Goal: Feedback & Contribution: Contribute content

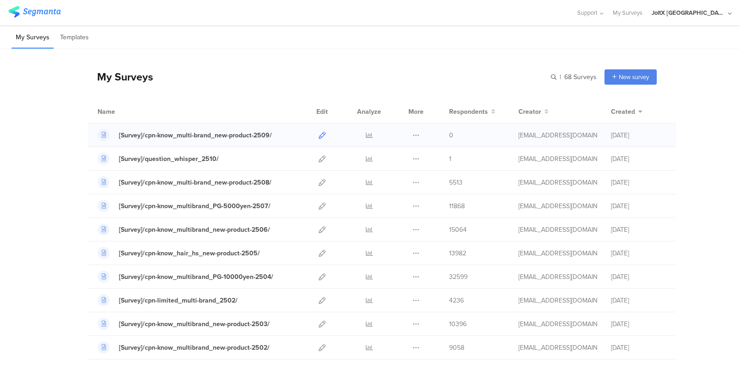
click at [320, 137] on icon at bounding box center [322, 135] width 7 height 7
click at [312, 184] on div at bounding box center [322, 182] width 20 height 23
click at [319, 182] on icon at bounding box center [322, 182] width 7 height 7
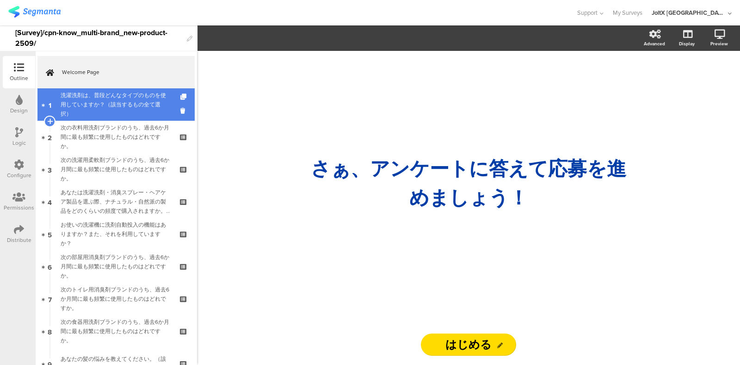
click at [115, 106] on div "洗濯洗剤は、普段どんなタイプのものを使用していますか？（該当するもの全て選択）" at bounding box center [116, 105] width 111 height 28
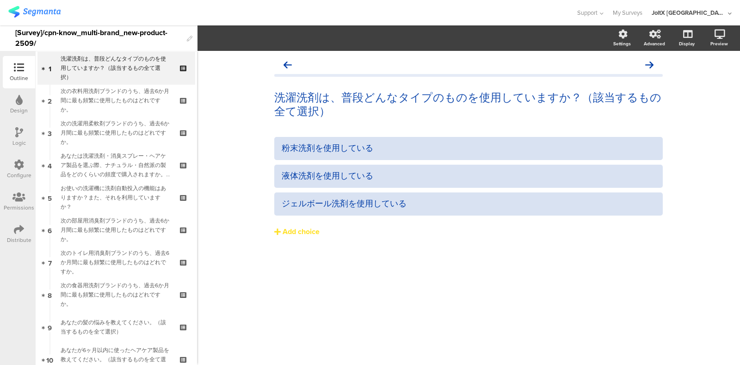
scroll to position [39, 0]
click at [285, 311] on div "洗濯洗剤は、普段どんなタイプのものを使用していますか？（該当するもの全て選択） 洗濯洗剤は、普段どんなタイプのものを使用していますか？（該当するもの全て選択）…" at bounding box center [468, 208] width 543 height 314
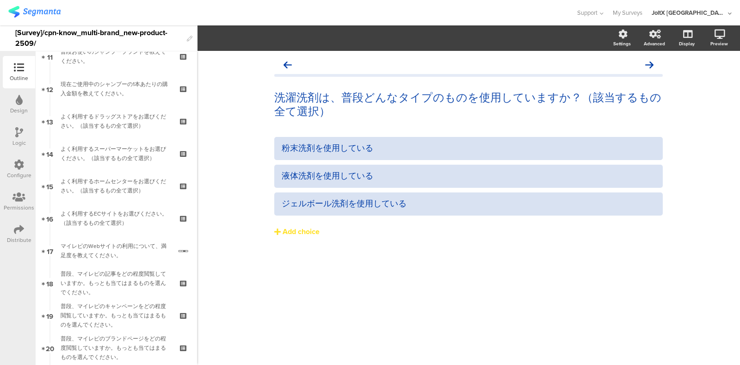
scroll to position [367, 0]
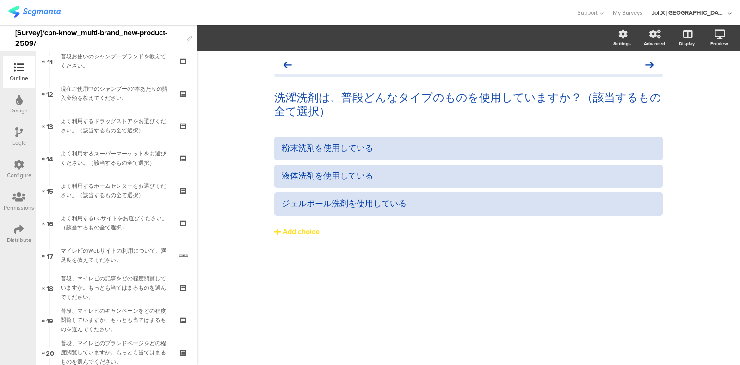
drag, startPoint x: 241, startPoint y: 333, endPoint x: 227, endPoint y: 322, distance: 17.4
click at [241, 332] on div "洗濯洗剤は、普段どんなタイプのものを使用していますか？（該当するもの全て選択） 洗濯洗剤は、普段どんなタイプのものを使用していますか？（該当するもの全て選択）…" at bounding box center [468, 208] width 543 height 314
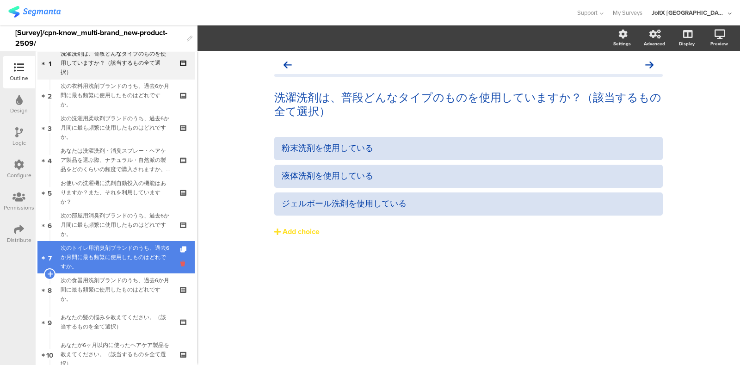
scroll to position [0, 0]
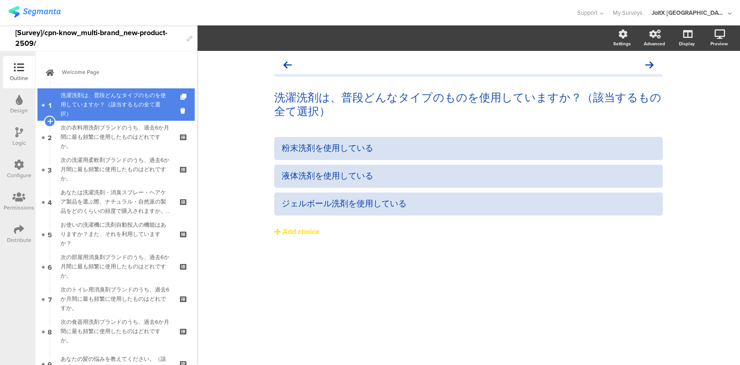
click at [99, 109] on div "洗濯洗剤は、普段どんなタイプのものを使用していますか？（該当するもの全て選択）" at bounding box center [116, 105] width 111 height 28
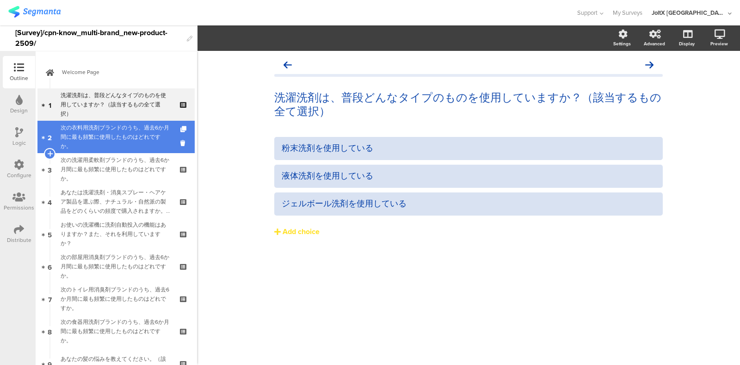
click at [105, 139] on div "次の衣料用洗剤ブランドのうち、過去6か月間に最も頻繁に使用したものはどれですか。" at bounding box center [116, 137] width 111 height 28
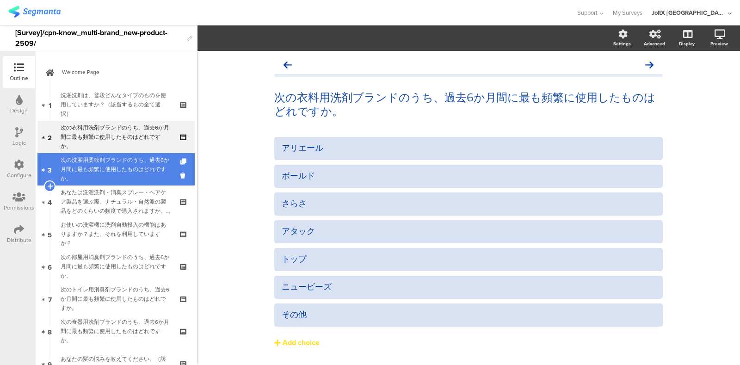
click at [88, 170] on div "次の洗濯用柔軟剤ブランドのうち、過去6か月間に最も頻繁に使用したものはどれですか。" at bounding box center [116, 169] width 111 height 28
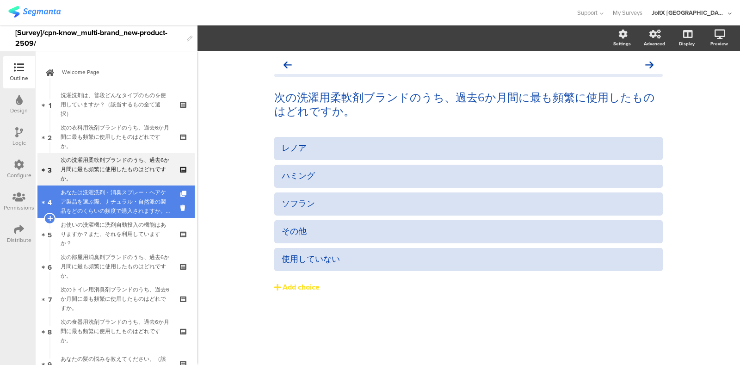
click at [90, 202] on div "あなたは洗濯洗剤・消臭スプレー・ヘアケア製品を選ぶ際、ナチュラル・自然派の製品をどのくらいの頻度で購入されますか。（いずれか一つを選択）" at bounding box center [116, 202] width 111 height 28
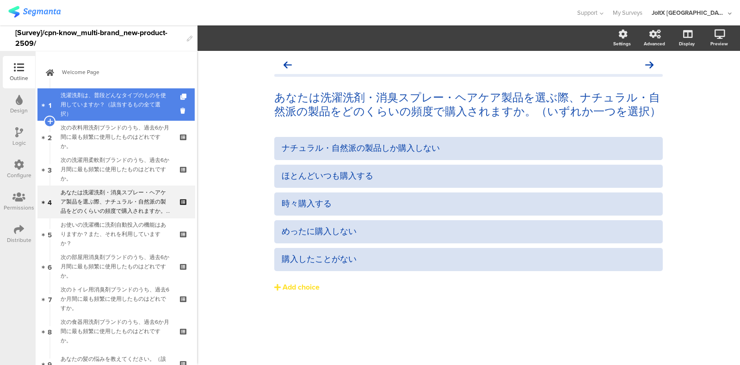
click at [89, 88] on link "1 洗濯洗剤は、普段どんなタイプのものを使用していますか？（該当するもの全て選択）" at bounding box center [115, 104] width 157 height 32
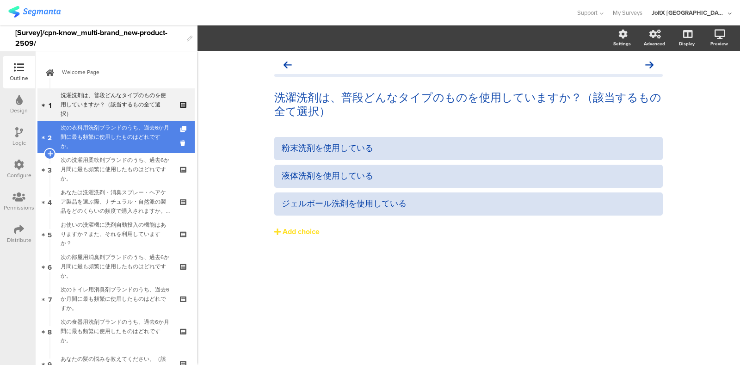
click at [82, 127] on div "次の衣料用洗剤ブランドのうち、過去6か月間に最も頻繁に使用したものはどれですか。" at bounding box center [116, 137] width 111 height 28
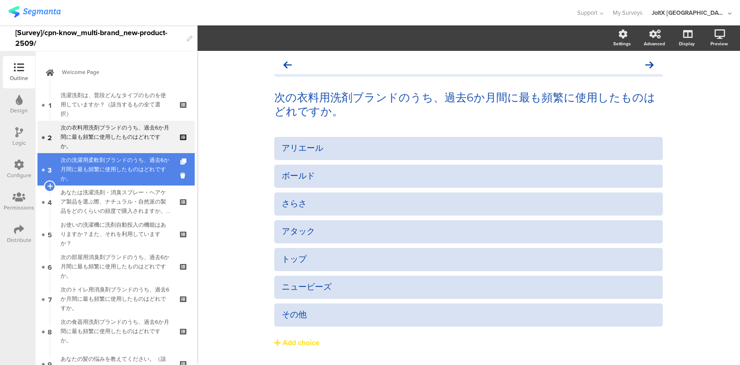
click at [93, 161] on div "次の洗濯用柔軟剤ブランドのうち、過去6か月間に最も頻繁に使用したものはどれですか。" at bounding box center [116, 169] width 111 height 28
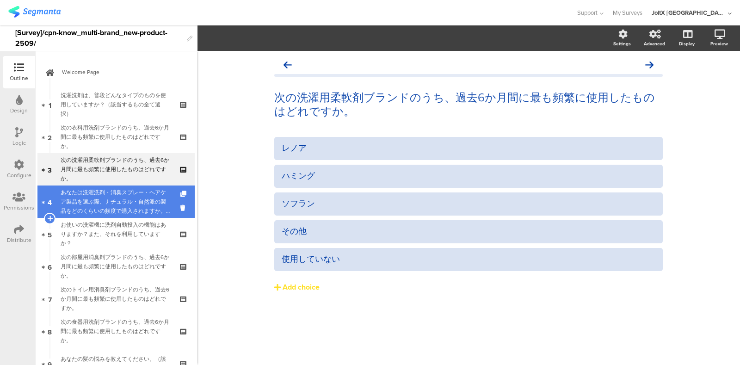
click at [97, 198] on div "あなたは洗濯洗剤・消臭スプレー・ヘアケア製品を選ぶ際、ナチュラル・自然派の製品をどのくらいの頻度で購入されますか。（いずれか一つを選択）" at bounding box center [116, 202] width 111 height 28
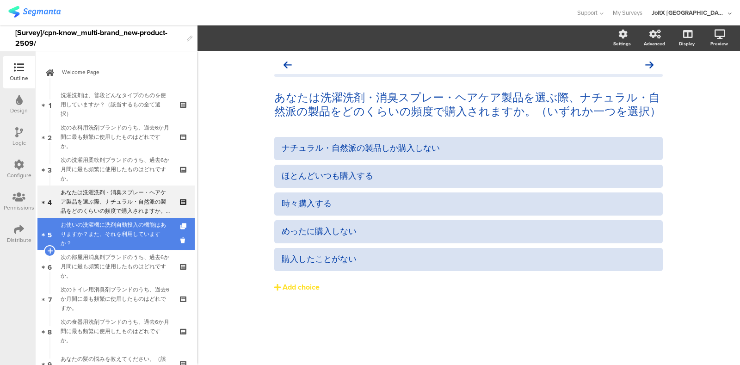
click at [106, 237] on div "お使いの洗濯機に洗剤自動投入の機能はありますか？また、それを利用していますか？" at bounding box center [116, 234] width 111 height 28
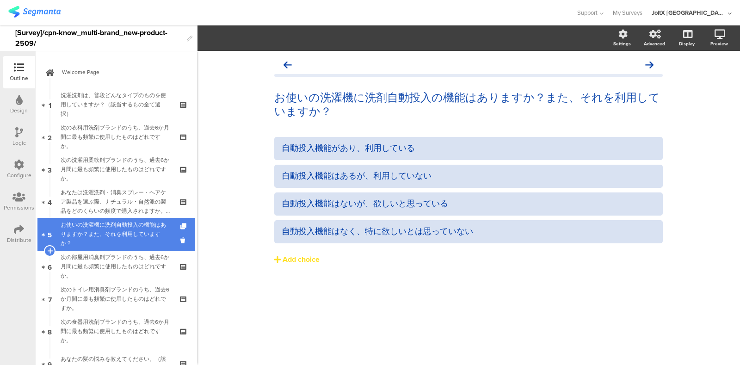
scroll to position [57, 0]
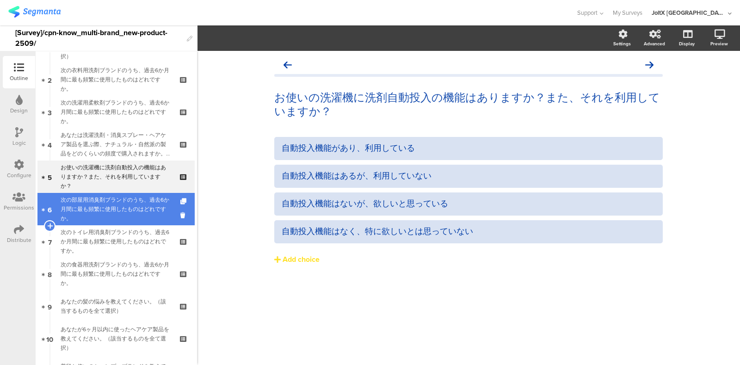
click at [113, 217] on div "次の部屋用消臭剤ブランドのうち、過去6か月間に最も頻繁に使用したものはどれですか。" at bounding box center [116, 209] width 111 height 28
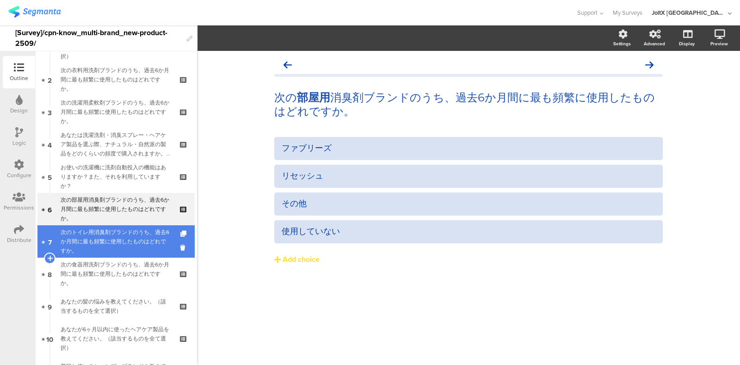
click at [111, 235] on div "次のトイレ用消臭剤ブランドのうち、過去6か月間に最も頻繁に使用したものはどれですか。" at bounding box center [116, 242] width 111 height 28
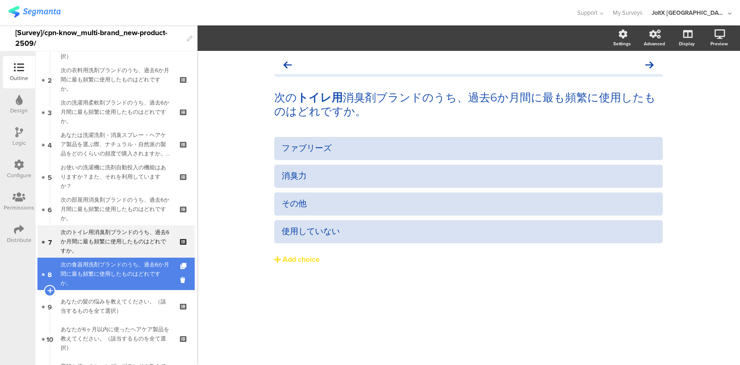
click at [114, 266] on div "次の食器用洗剤ブランドのうち、過去6か月間に最も頻繁に使用したものはどれですか。" at bounding box center [116, 274] width 111 height 28
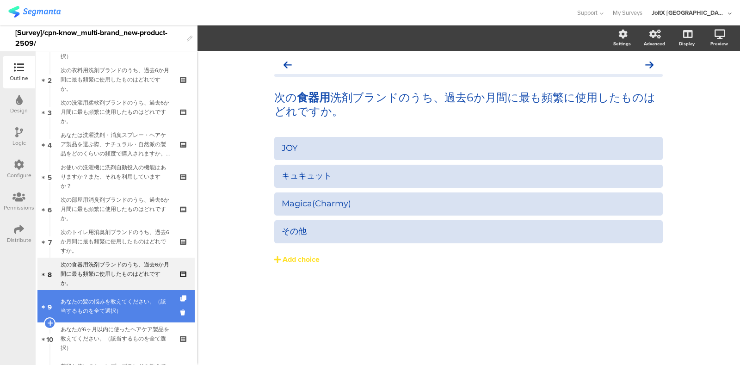
click at [115, 293] on link "9 あなたの髪の悩みを教えてください。（該当するものを全て選択）" at bounding box center [115, 306] width 157 height 32
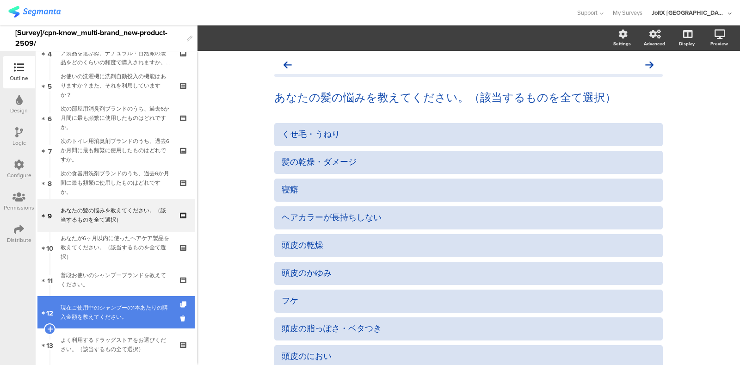
scroll to position [173, 0]
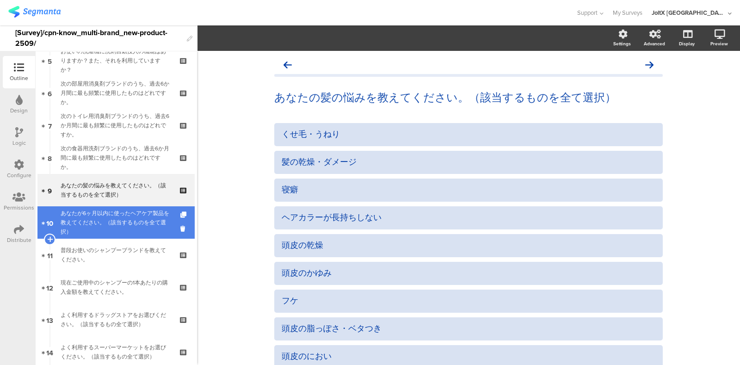
click at [102, 223] on div "あなたが6ヶ月以内に使ったヘアケア製品を教えてください。（該当するものを全て選択）" at bounding box center [116, 223] width 111 height 28
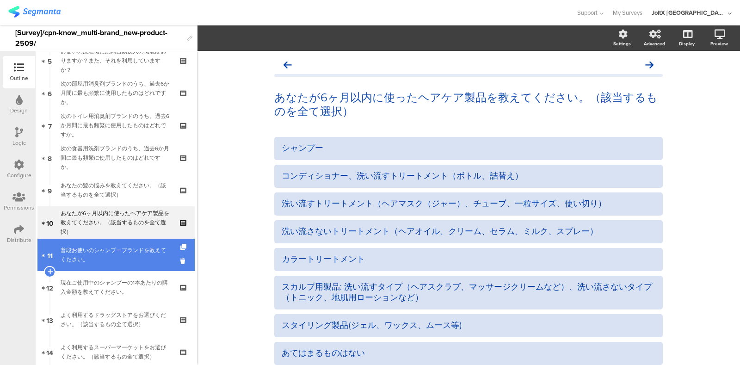
drag, startPoint x: 97, startPoint y: 246, endPoint x: 111, endPoint y: 272, distance: 29.2
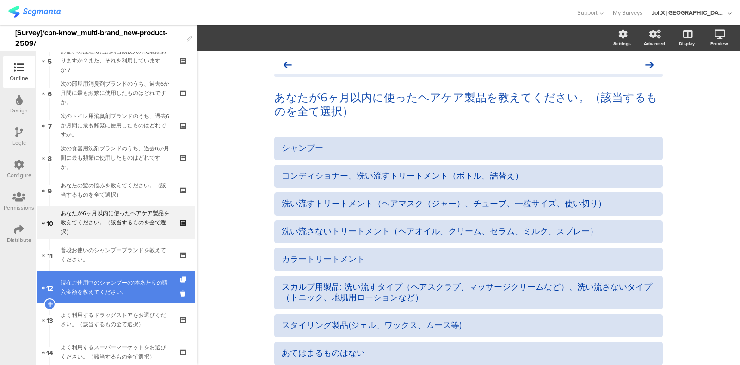
click at [97, 246] on div "普段お使いのシャンプーブランドを教えてください。" at bounding box center [116, 255] width 111 height 19
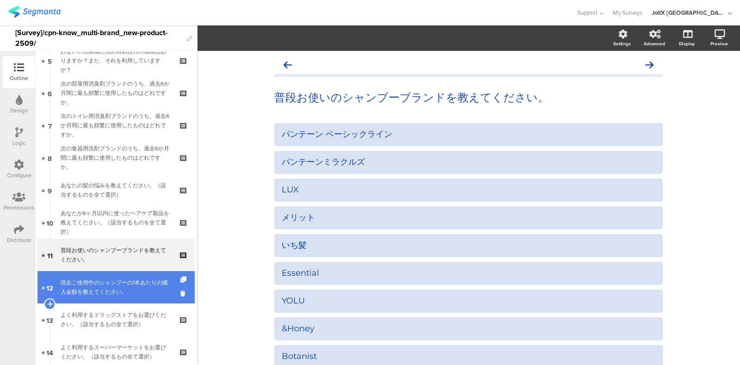
scroll to position [231, 0]
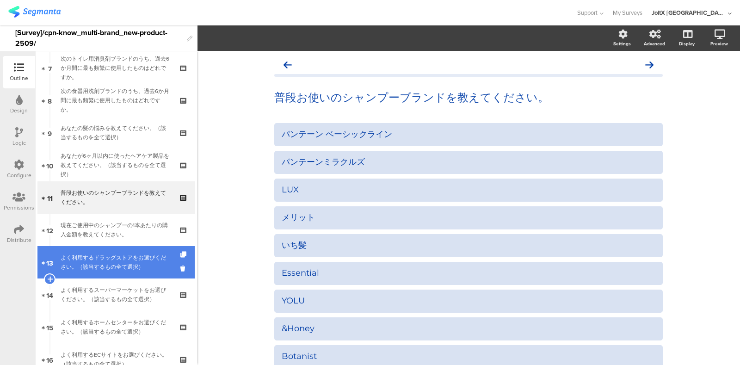
click at [111, 258] on div "よく利用するドラッグストアをお選びください。（該当するもの全て選択）" at bounding box center [116, 262] width 111 height 19
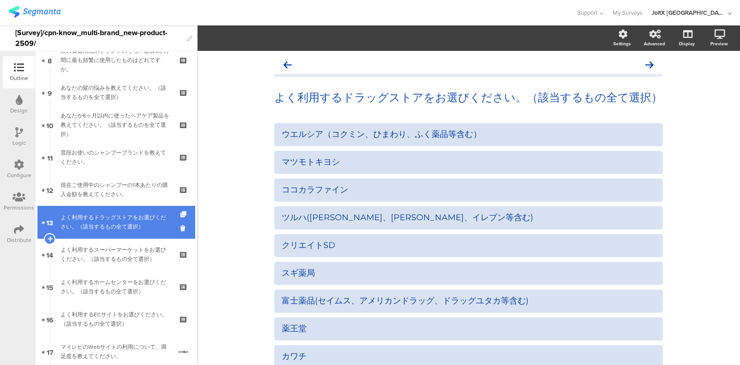
scroll to position [289, 0]
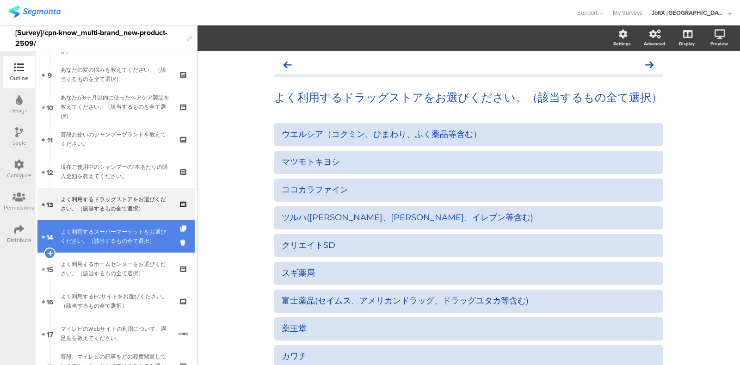
click at [109, 244] on div "よく利用するスーパーマーケットをお選びください。（該当するもの全て選択）" at bounding box center [116, 236] width 111 height 19
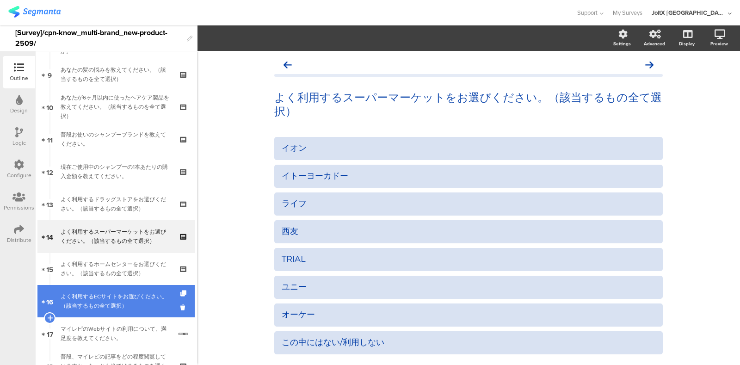
drag, startPoint x: 111, startPoint y: 264, endPoint x: 109, endPoint y: 291, distance: 27.9
click at [109, 294] on div "よく利用するECサイトをお選びください。（該当するもの全て選択）" at bounding box center [116, 301] width 111 height 19
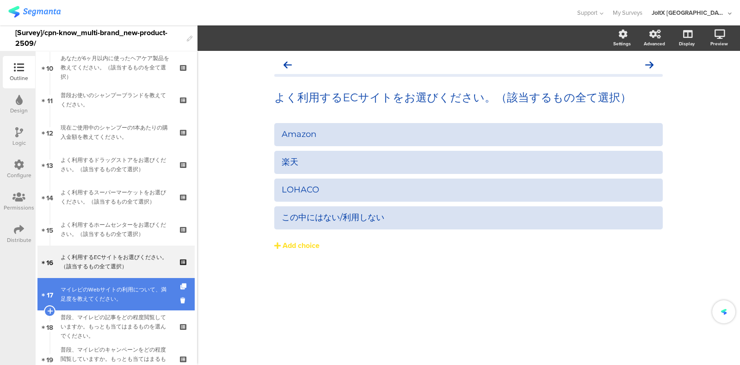
scroll to position [347, 0]
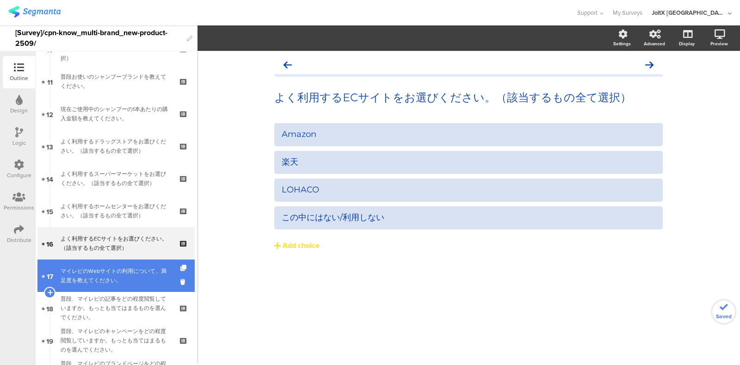
click at [111, 271] on div "マイレピのWebサイトの利用について、満足度を教えてください。" at bounding box center [116, 275] width 111 height 19
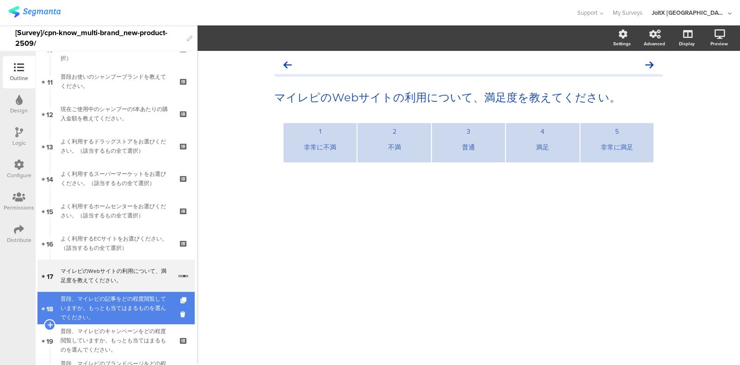
click at [109, 302] on div "普段、マイレピの記事をどの程度閲覧していますか。もっとも当てはまるものを選んでください。" at bounding box center [116, 308] width 111 height 28
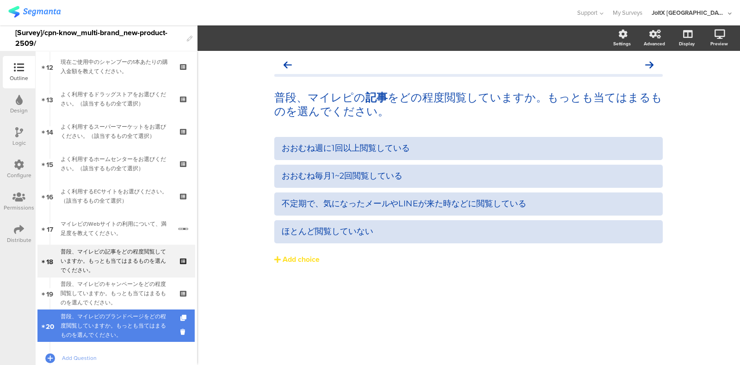
scroll to position [404, 0]
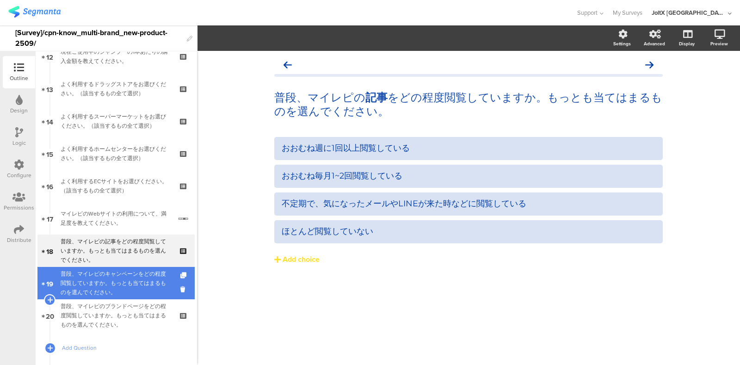
click at [111, 279] on div "普段、マイレピのキャンペーンをどの程度閲覧していますか。もっとも当てはまるものを選んでください。" at bounding box center [116, 283] width 111 height 28
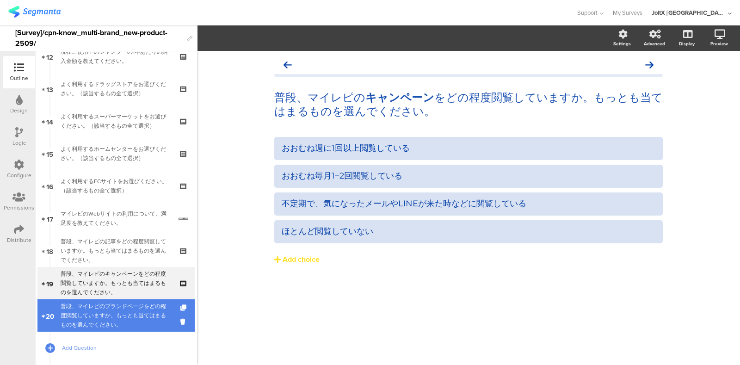
click at [99, 307] on div "普段、マイレピのブランドページをどの程度閲覧していますか。もっとも当てはまるものを選んでください。" at bounding box center [116, 316] width 111 height 28
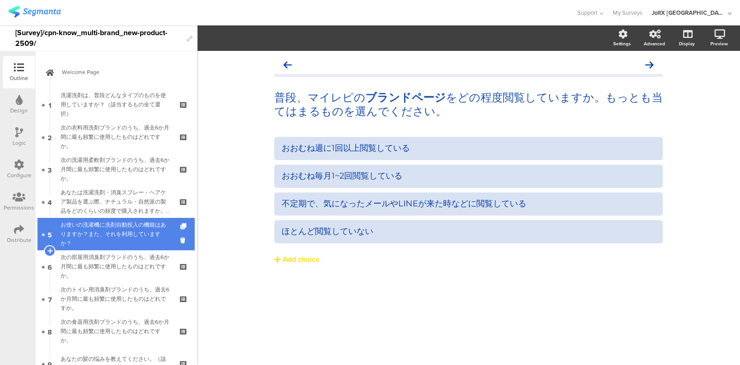
click at [127, 231] on div "お使いの洗濯機に洗剤自動投入の機能はありますか？また、それを利用していますか？" at bounding box center [116, 234] width 111 height 28
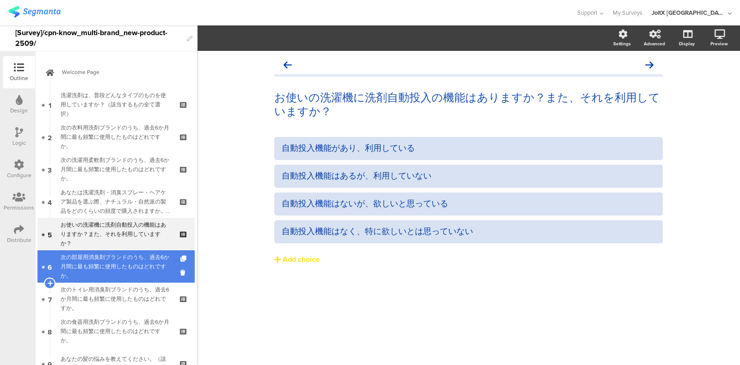
click at [122, 253] on div "次の部屋用消臭剤ブランドのうち、過去6か月間に最も頻繁に使用したものはどれですか。" at bounding box center [116, 267] width 111 height 28
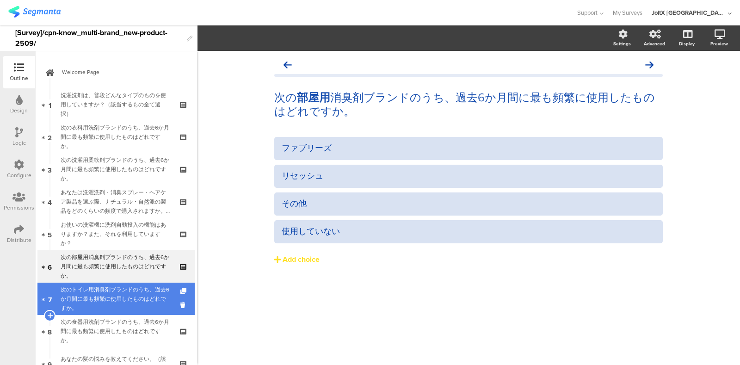
click at [105, 287] on div "次のトイレ用消臭剤ブランドのうち、過去6か月間に最も頻繁に使用したものはどれですか。" at bounding box center [116, 299] width 111 height 28
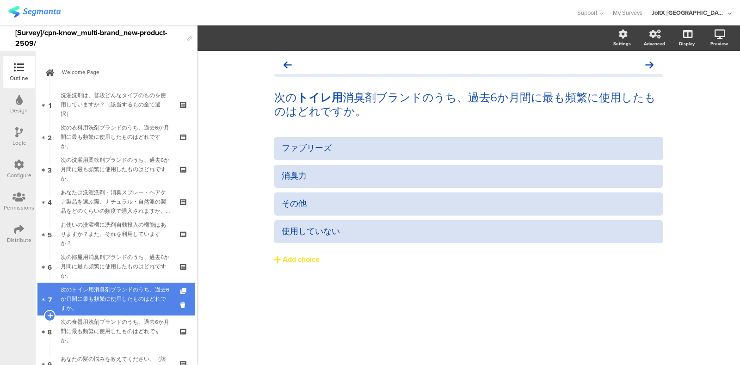
click at [91, 291] on div "次のトイレ用消臭剤ブランドのうち、過去6か月間に最も頻繁に使用したものはどれですか。" at bounding box center [116, 299] width 111 height 28
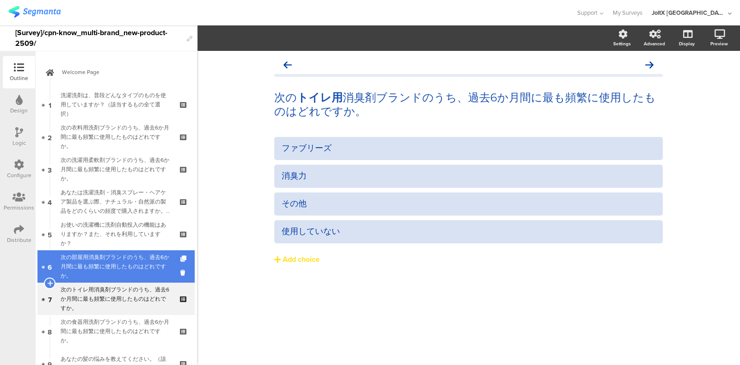
click at [93, 269] on div "次の部屋用消臭剤ブランドのうち、過去6か月間に最も頻繁に使用したものはどれですか。" at bounding box center [116, 267] width 111 height 28
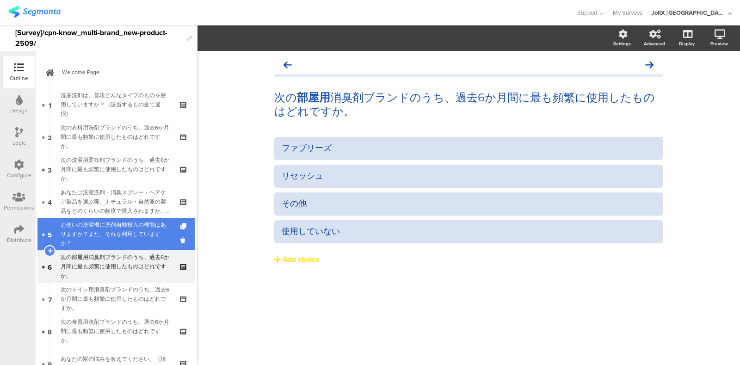
click at [99, 238] on div "お使いの洗濯機に洗剤自動投入の機能はありますか？また、それを利用していますか？" at bounding box center [116, 234] width 111 height 28
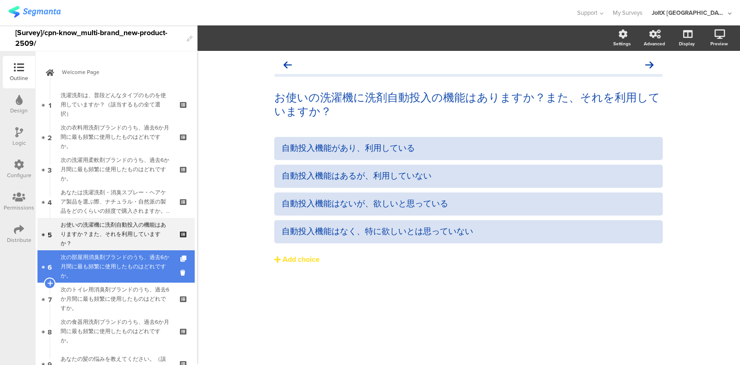
click at [99, 260] on div "次の部屋用消臭剤ブランドのうち、過去6か月間に最も頻繁に使用したものはどれですか。" at bounding box center [116, 267] width 111 height 28
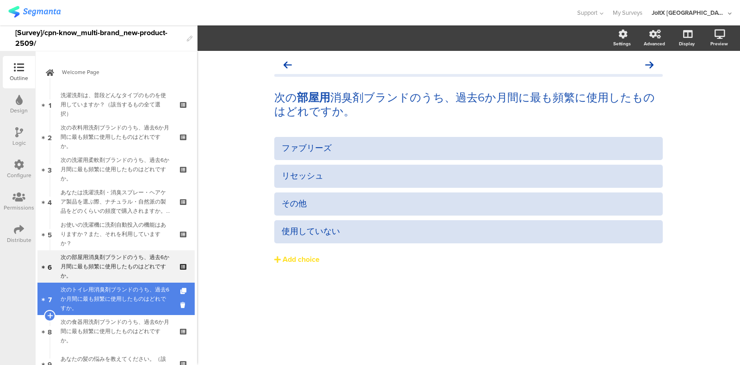
click at [99, 283] on link "7 次のトイレ用消臭剤ブランドのうち、過去6か月間に最も頻繁に使用したものはどれですか。" at bounding box center [115, 299] width 157 height 32
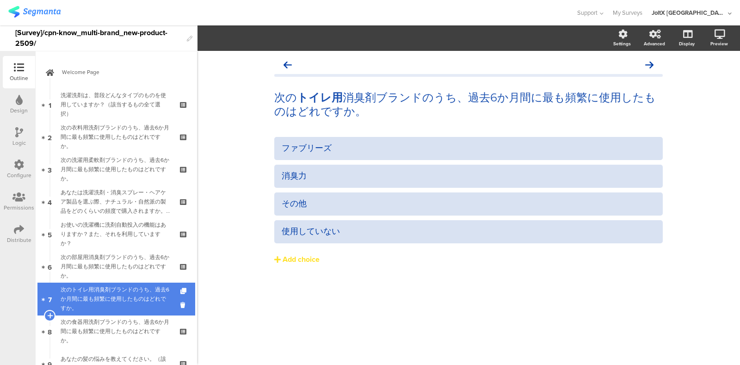
click at [99, 289] on div "次のトイレ用消臭剤ブランドのうち、過去6か月間に最も頻繁に使用したものはどれですか。" at bounding box center [116, 299] width 111 height 28
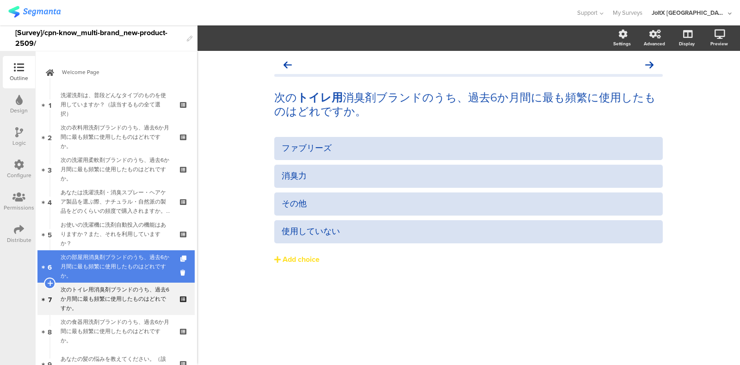
click at [105, 269] on div "次の部屋用消臭剤ブランドのうち、過去6か月間に最も頻繁に使用したものはどれですか。" at bounding box center [116, 267] width 111 height 28
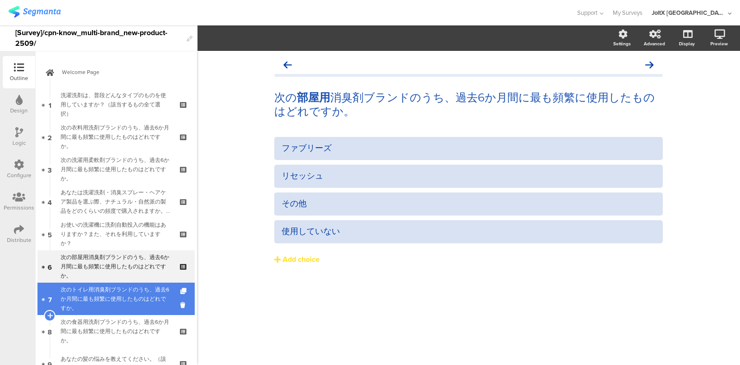
click at [113, 295] on div "次のトイレ用消臭剤ブランドのうち、過去6か月間に最も頻繁に使用したものはどれですか。" at bounding box center [116, 299] width 111 height 28
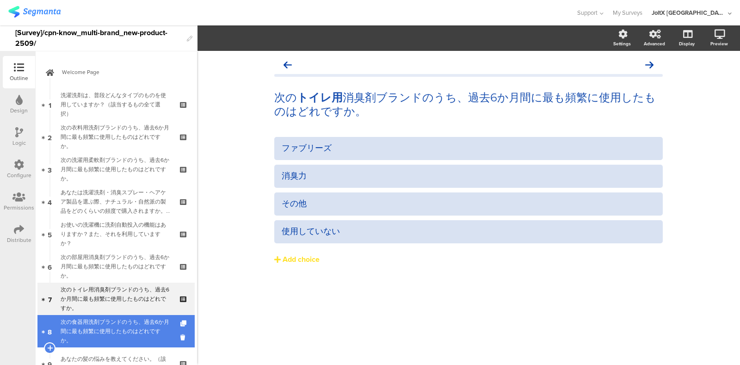
click at [105, 319] on div "次の食器用洗剤ブランドのうち、過去6か月間に最も頻繁に使用したものはどれですか。" at bounding box center [116, 331] width 111 height 28
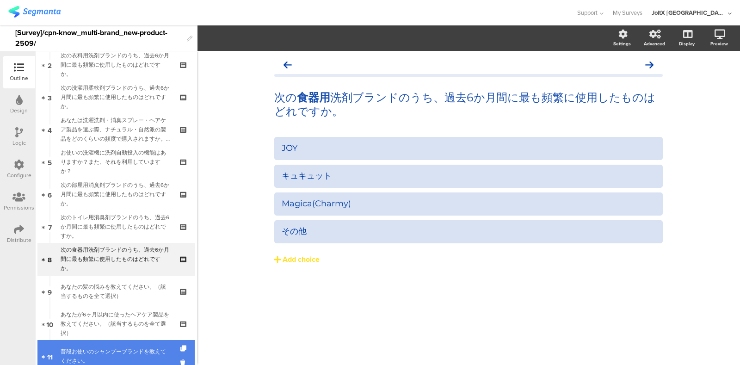
scroll to position [115, 0]
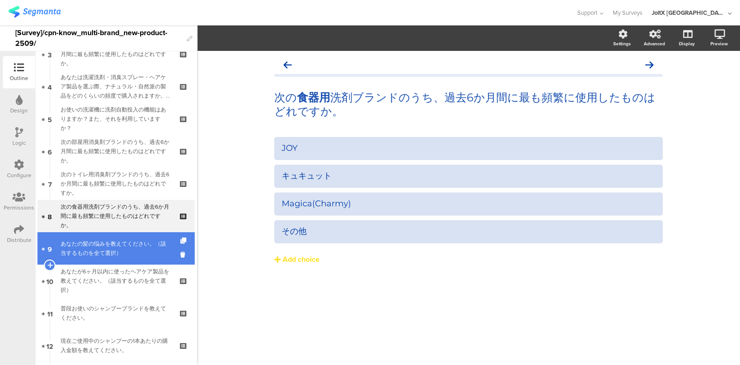
click at [109, 257] on div "あなたの髪の悩みを教えてください。（該当するものを全て選択）" at bounding box center [116, 248] width 111 height 19
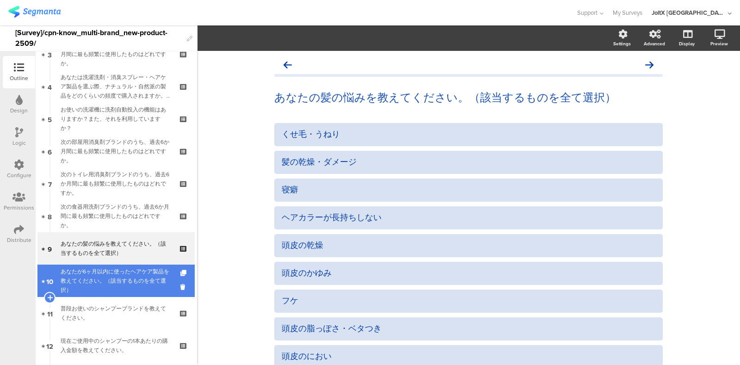
click at [116, 278] on div "あなたが6ヶ月以内に使ったヘアケア製品を教えてください。（該当するものを全て選択）" at bounding box center [116, 281] width 111 height 28
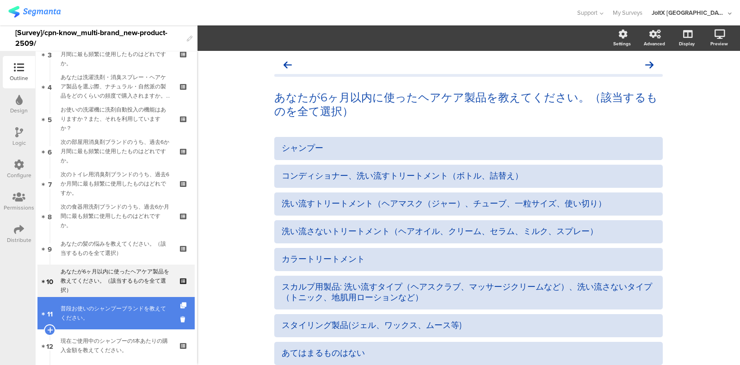
click at [118, 299] on link "11 普段お使いのシャンプーブランドを教えてください。" at bounding box center [115, 313] width 157 height 32
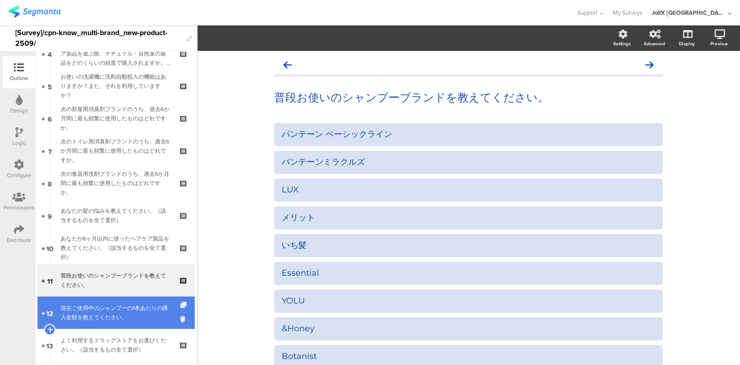
scroll to position [173, 0]
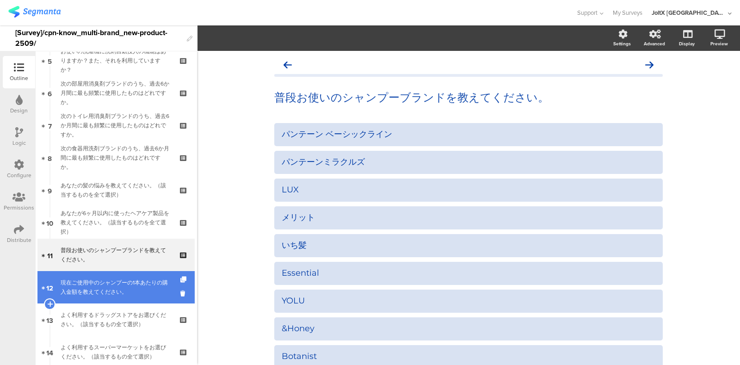
click at [119, 299] on link "12 現在ご使用中のシャンプーの1本あたりの購入金額を教えてください。" at bounding box center [115, 287] width 157 height 32
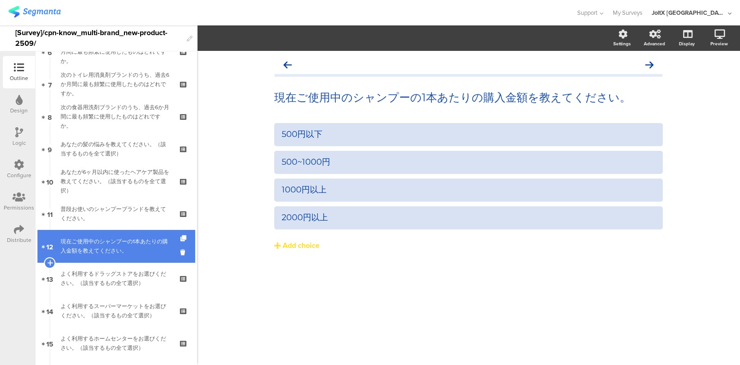
scroll to position [231, 0]
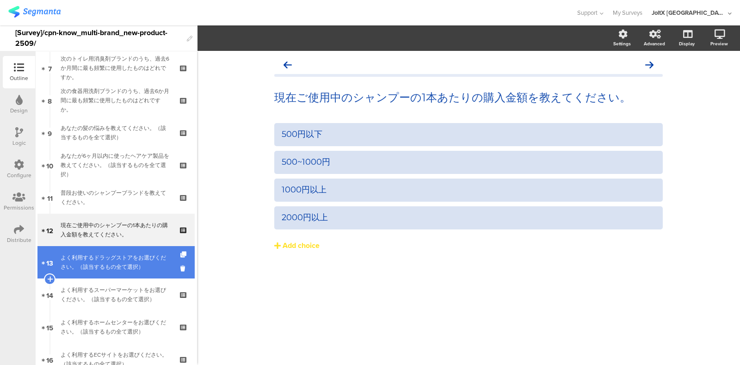
click at [119, 274] on link "13 よく利用するドラッグストアをお選びください。（該当するもの全て選択）" at bounding box center [115, 262] width 157 height 32
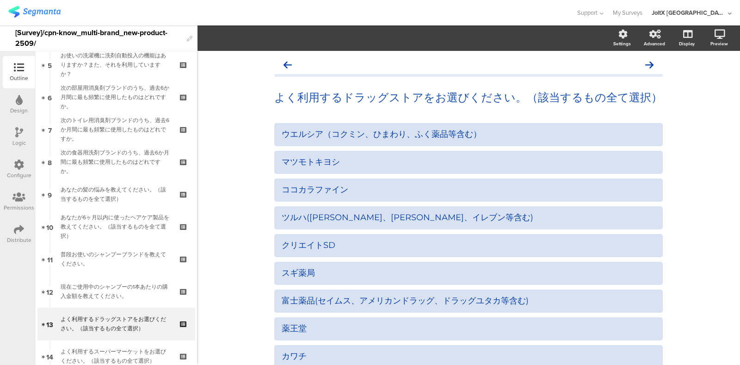
scroll to position [167, 0]
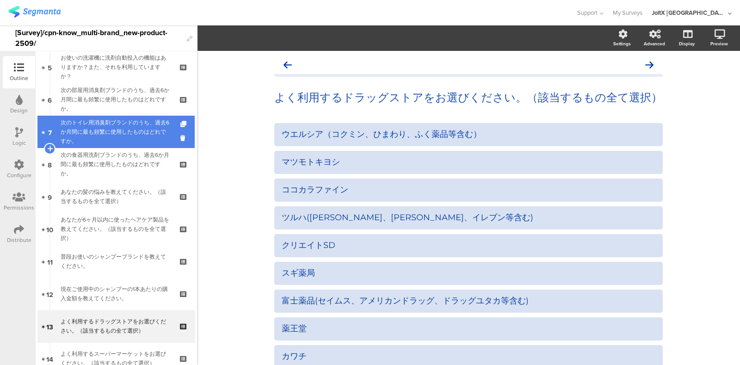
drag, startPoint x: 81, startPoint y: 101, endPoint x: 102, endPoint y: 140, distance: 44.1
click at [81, 101] on div "次の部屋用消臭剤ブランドのうち、過去6か月間に最も頻繁に使用したものはどれですか。" at bounding box center [116, 100] width 111 height 28
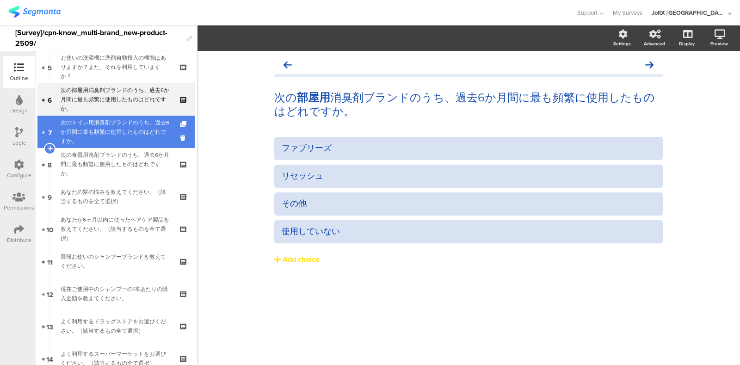
click at [138, 134] on div "次のトイレ用消臭剤ブランドのうち、過去6か月間に最も頻繁に使用したものはどれですか。" at bounding box center [116, 132] width 111 height 28
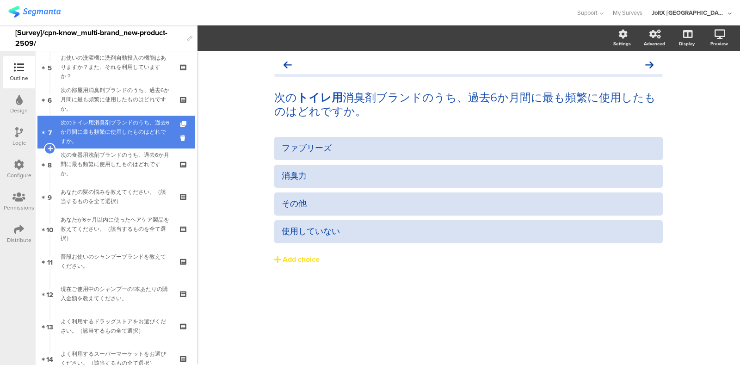
click at [113, 136] on div "次のトイレ用消臭剤ブランドのうち、過去6か月間に最も頻繁に使用したものはどれですか。" at bounding box center [116, 132] width 111 height 28
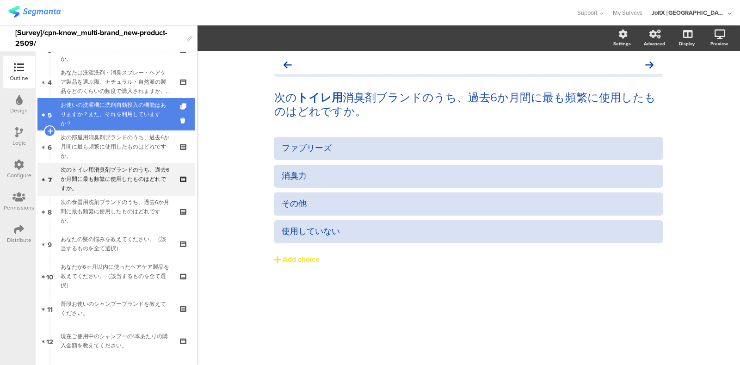
scroll to position [109, 0]
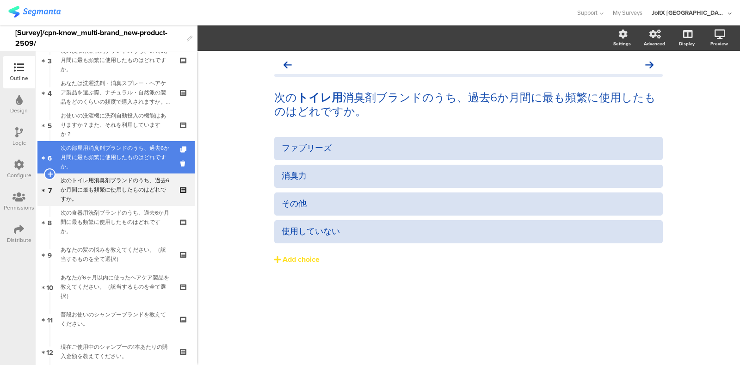
click at [107, 165] on div "次の部屋用消臭剤ブランドのうち、過去6か月間に最も頻繁に使用したものはどれですか。" at bounding box center [116, 157] width 111 height 28
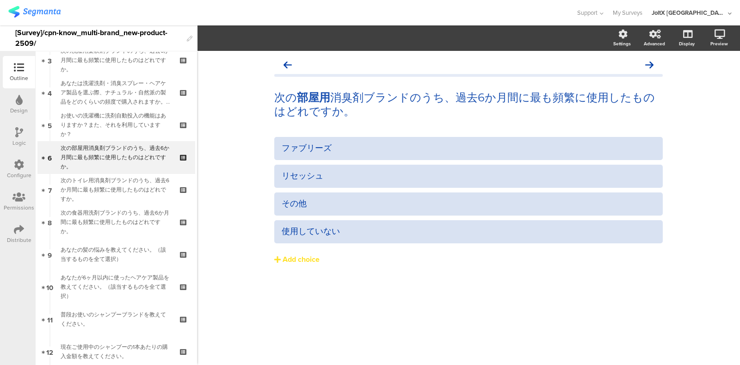
click at [353, 333] on div "次の 部屋用 消臭剤ブランドのうち、過去6か月間に最も頻繁に使用したものはどれですか。 次の 部屋用 消臭剤ブランドのうち、過去6か月間に最も頻繁に使用したも…" at bounding box center [468, 208] width 543 height 314
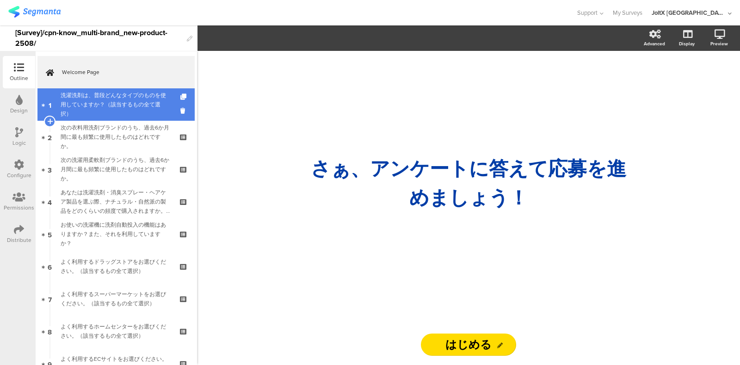
drag, startPoint x: 111, startPoint y: 103, endPoint x: 110, endPoint y: 112, distance: 9.8
click at [111, 103] on div "洗濯洗剤は、普段どんなタイプのものを使用していますか？（該当するもの全て選択）" at bounding box center [116, 105] width 111 height 28
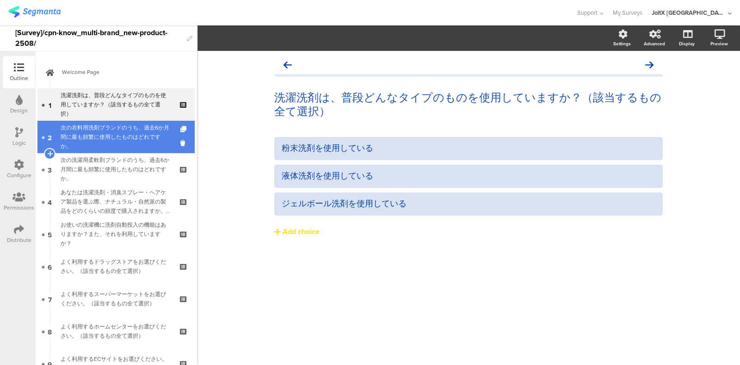
click at [109, 131] on div "次の衣料用洗剤ブランドのうち、過去6か月間に最も頻繁に使用したものはどれですか。" at bounding box center [116, 137] width 111 height 28
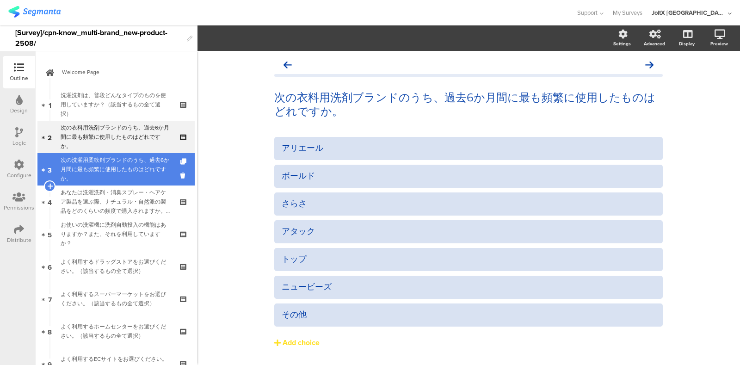
click at [104, 172] on div "次の洗濯用柔軟剤ブランドのうち、過去6か月間に最も頻繁に使用したものはどれですか。" at bounding box center [116, 169] width 111 height 28
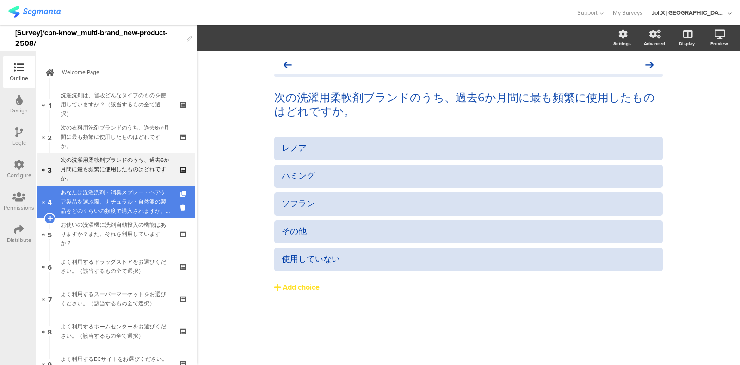
click at [107, 195] on div "あなたは洗濯洗剤・消臭スプレー・ヘアケア製品を選ぶ際、ナチュラル・自然派の製品をどのくらいの頻度で購入されますか。（いずれか一つを選択）" at bounding box center [116, 202] width 111 height 28
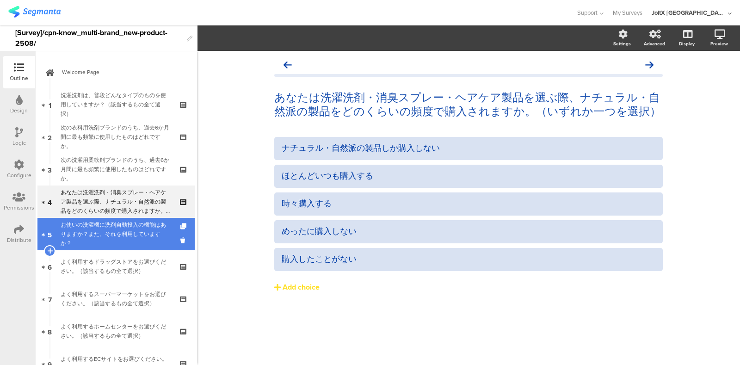
click at [111, 228] on div "お使いの洗濯機に洗剤自動投入の機能はありますか？また、それを利用していますか？" at bounding box center [116, 234] width 111 height 28
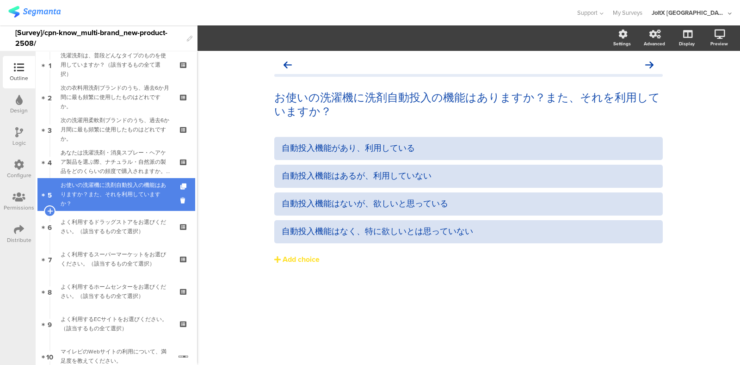
scroll to position [57, 0]
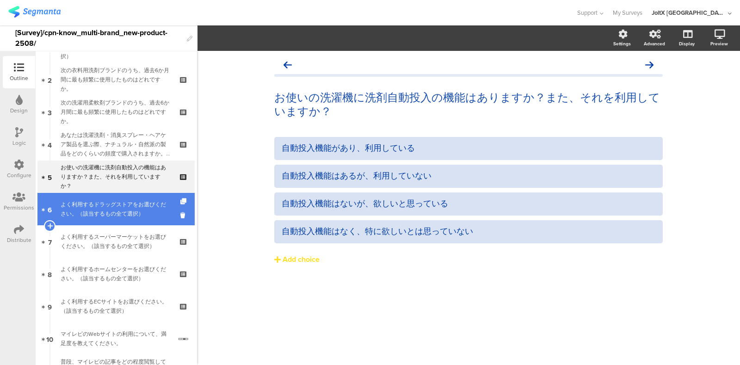
click at [110, 208] on div "よく利用するドラッグストアをお選びください。（該当するもの全て選択）" at bounding box center [116, 209] width 111 height 19
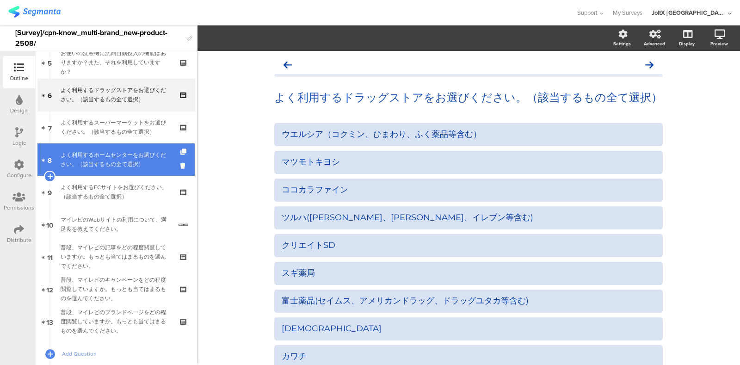
scroll to position [114, 0]
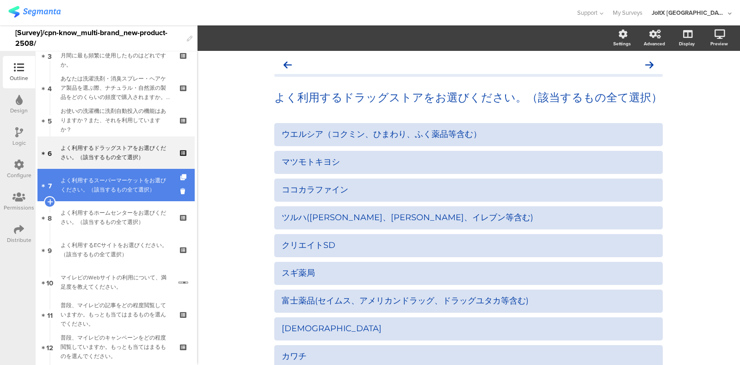
click at [99, 192] on div "よく利用するスーパーマーケットをお選びください。（該当するもの全て選択）" at bounding box center [116, 185] width 111 height 19
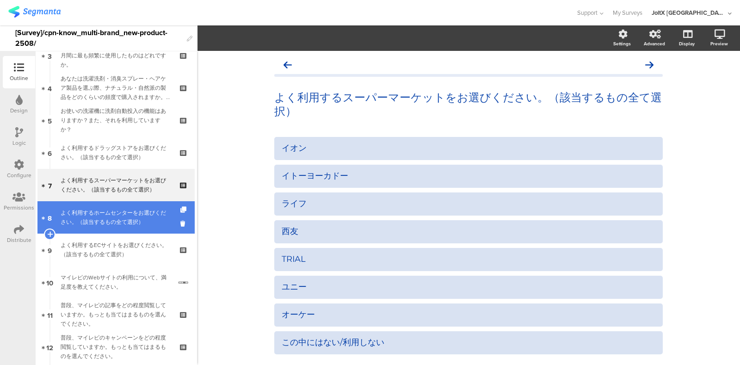
click at [99, 209] on div "よく利用するホームセンターをお選びください。（該当するもの全て選択）" at bounding box center [116, 217] width 111 height 19
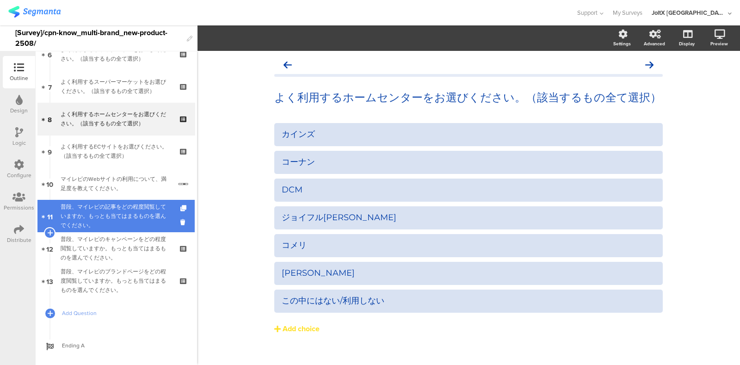
scroll to position [229, 0]
